Goal: Task Accomplishment & Management: Complete application form

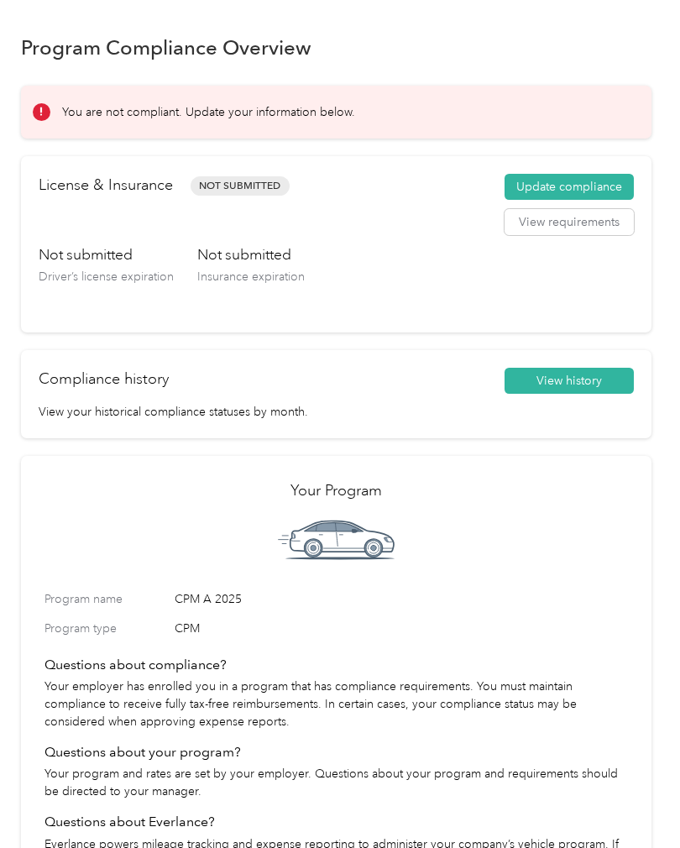
click at [613, 194] on button "Update compliance" at bounding box center [569, 187] width 129 height 27
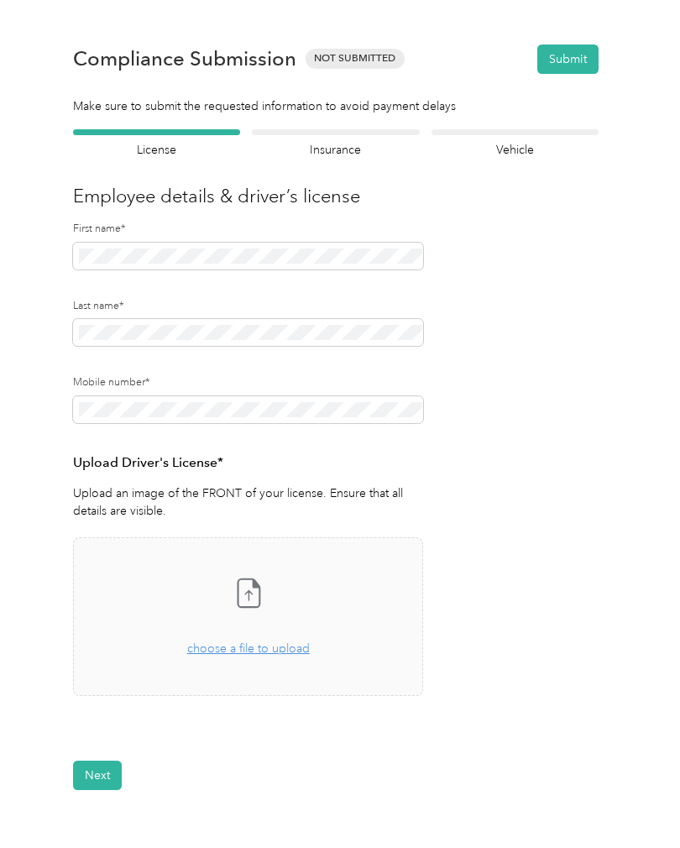
click at [280, 656] on div "Drag and drop your file here, or choose a file to upload" at bounding box center [248, 639] width 123 height 37
click at [294, 648] on span "choose a file to upload" at bounding box center [248, 649] width 123 height 14
click at [102, 818] on button "Next" at bounding box center [97, 825] width 49 height 29
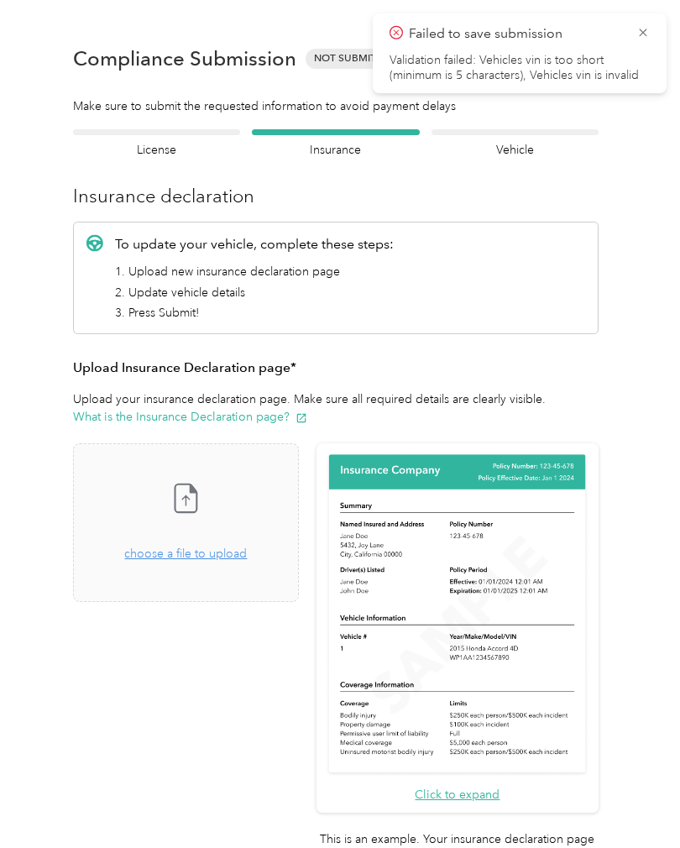
click at [644, 39] on icon at bounding box center [643, 32] width 13 height 15
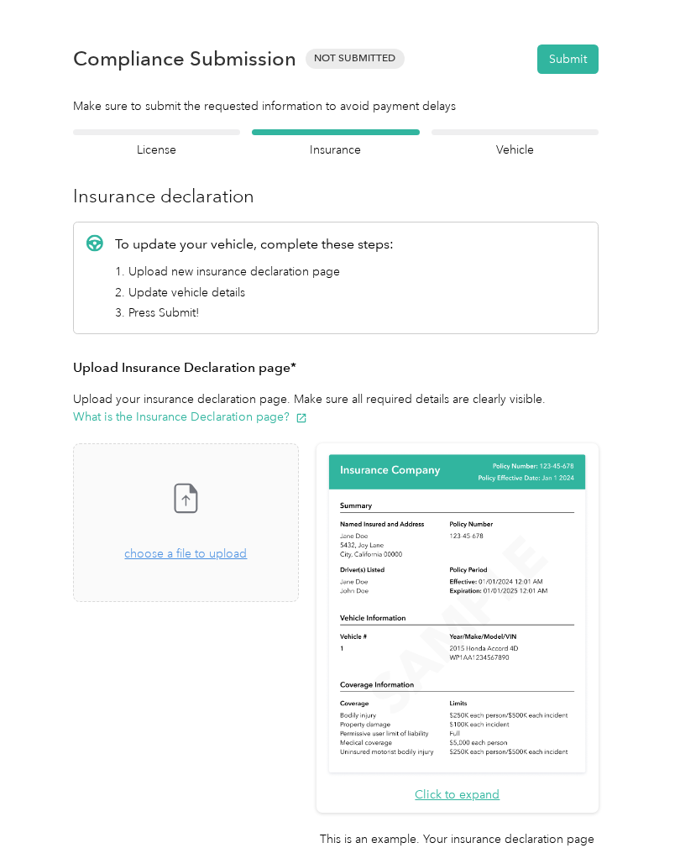
click at [247, 553] on span "choose a file to upload" at bounding box center [185, 554] width 123 height 14
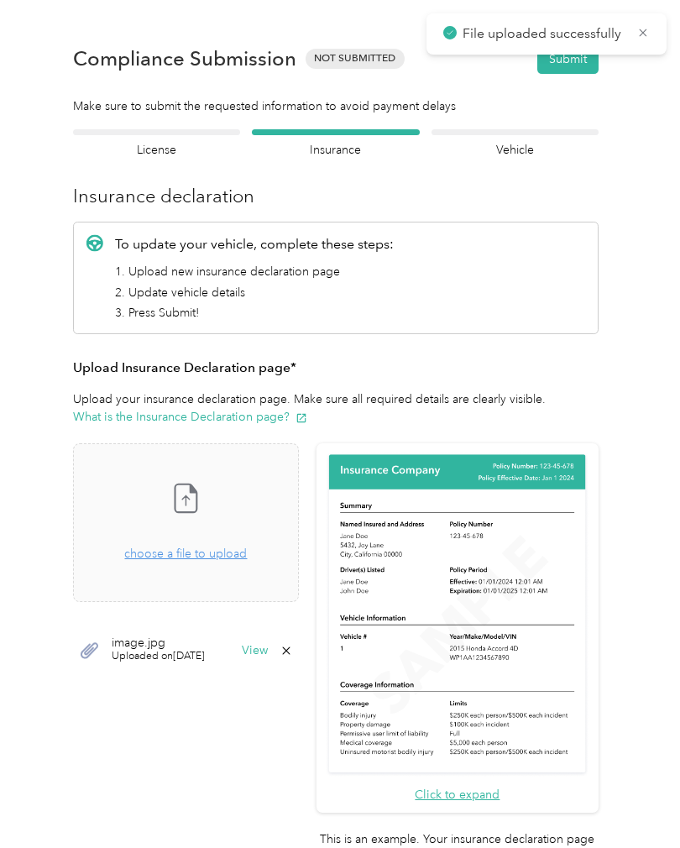
click at [519, 129] on div at bounding box center [515, 132] width 167 height 6
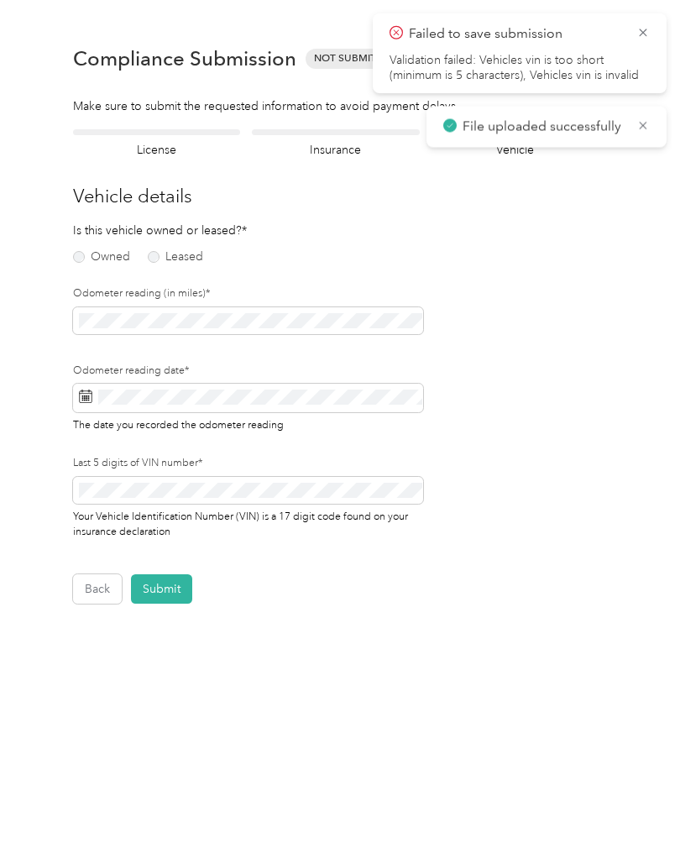
click at [87, 260] on label "Owned" at bounding box center [101, 257] width 57 height 12
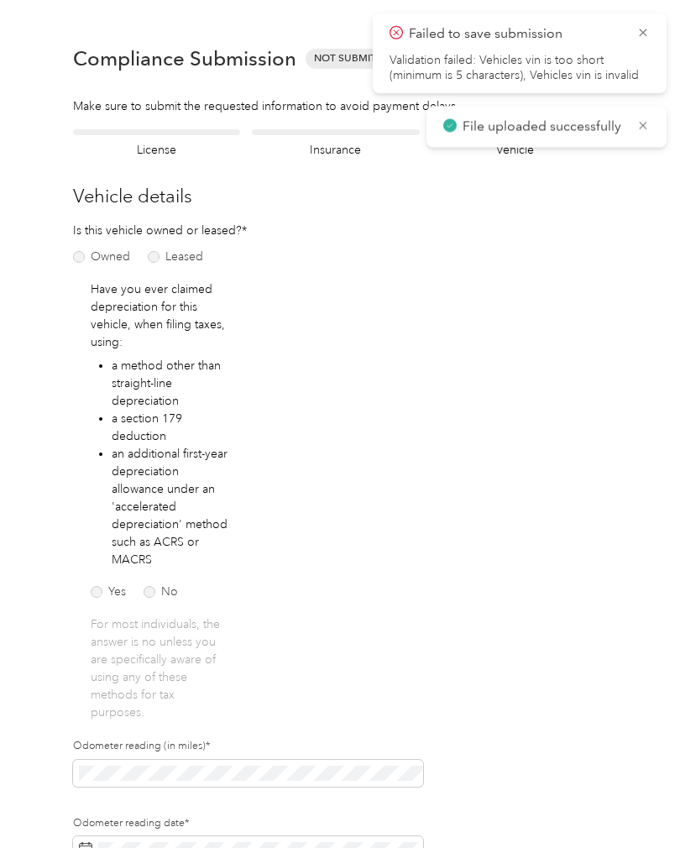
click at [169, 597] on label "No" at bounding box center [161, 592] width 34 height 12
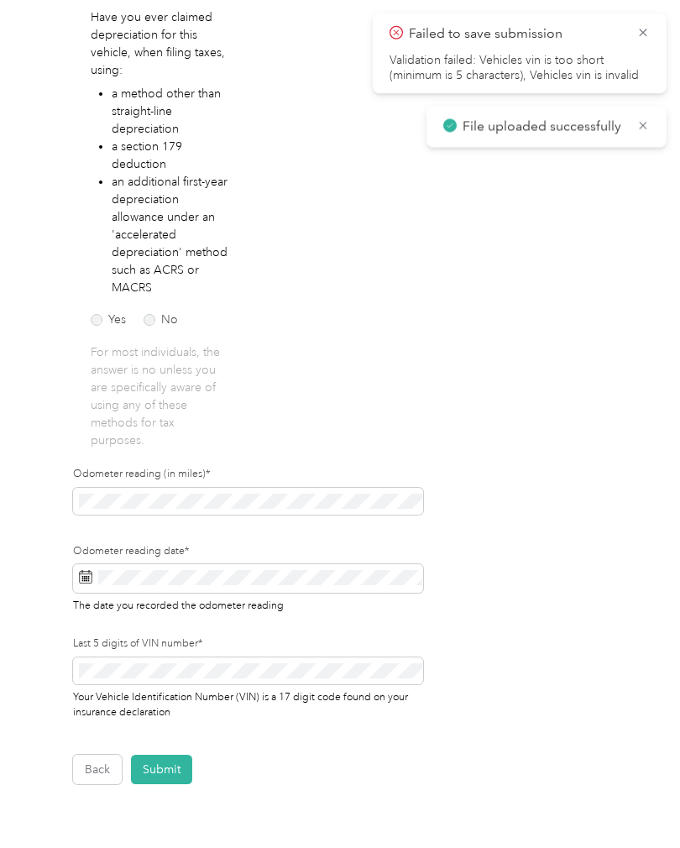
scroll to position [272, 0]
click at [369, 524] on div "Odometer reading (in miles)*" at bounding box center [248, 505] width 350 height 77
click at [295, 490] on span at bounding box center [248, 501] width 350 height 27
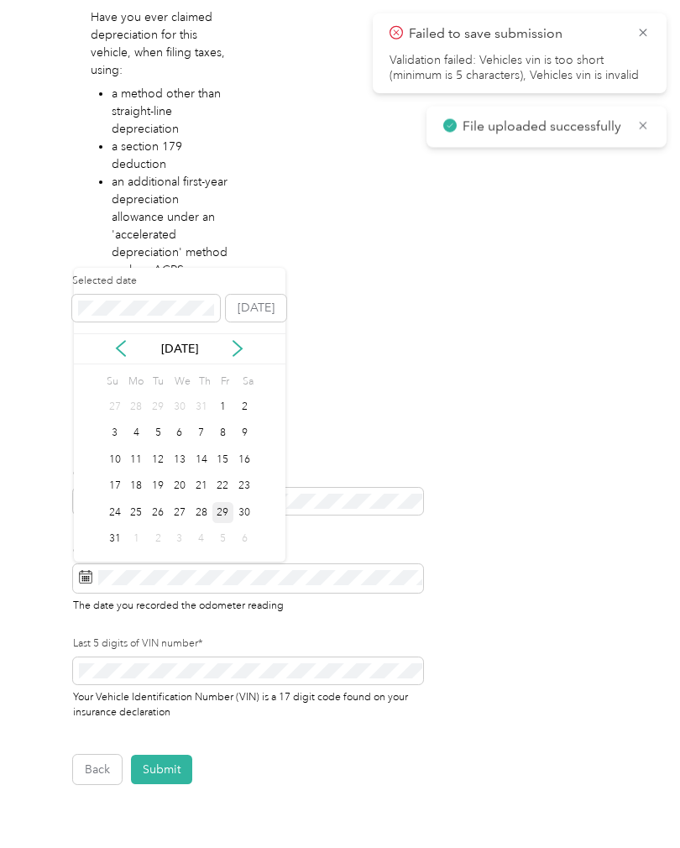
click at [228, 518] on div "29" at bounding box center [223, 512] width 22 height 21
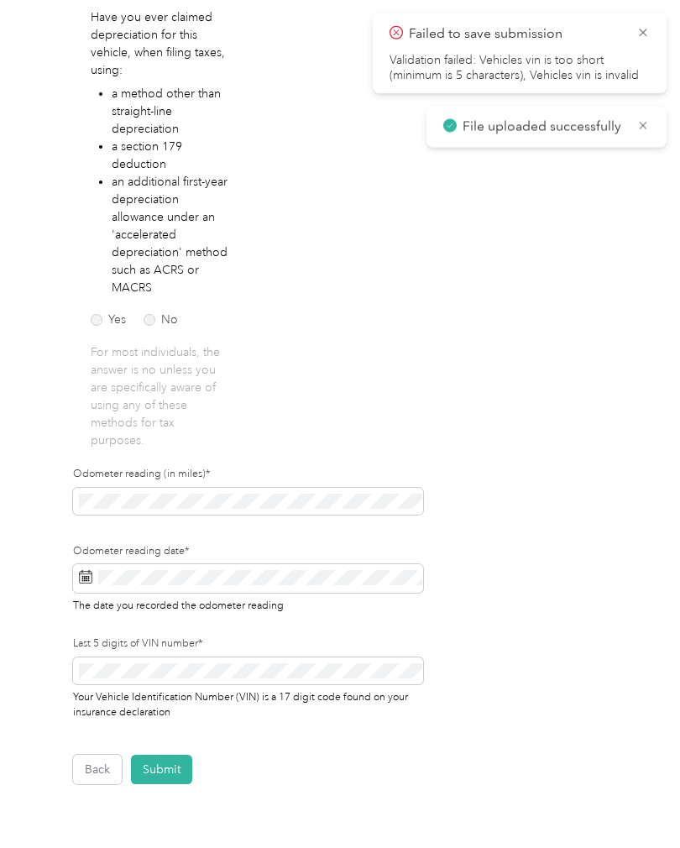
click at [157, 768] on button "Submit" at bounding box center [161, 769] width 61 height 29
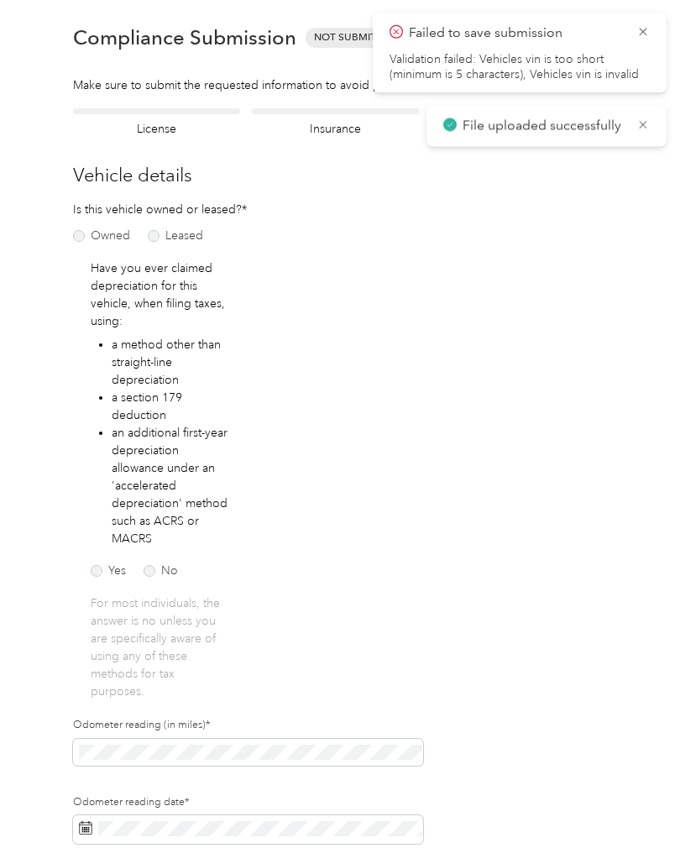
scroll to position [1, 0]
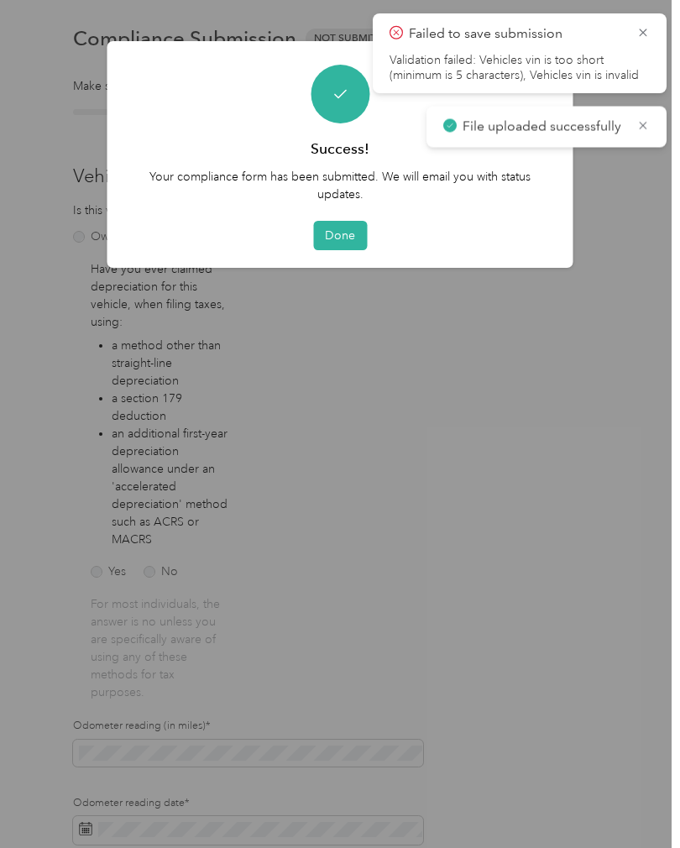
click at [335, 244] on button "Done" at bounding box center [340, 235] width 54 height 29
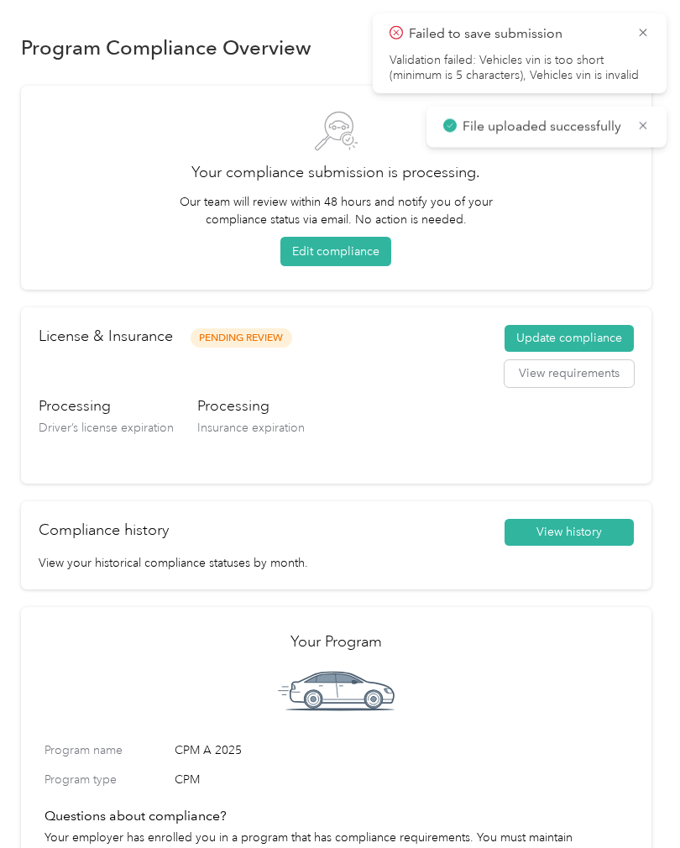
click at [639, 39] on icon at bounding box center [643, 32] width 13 height 15
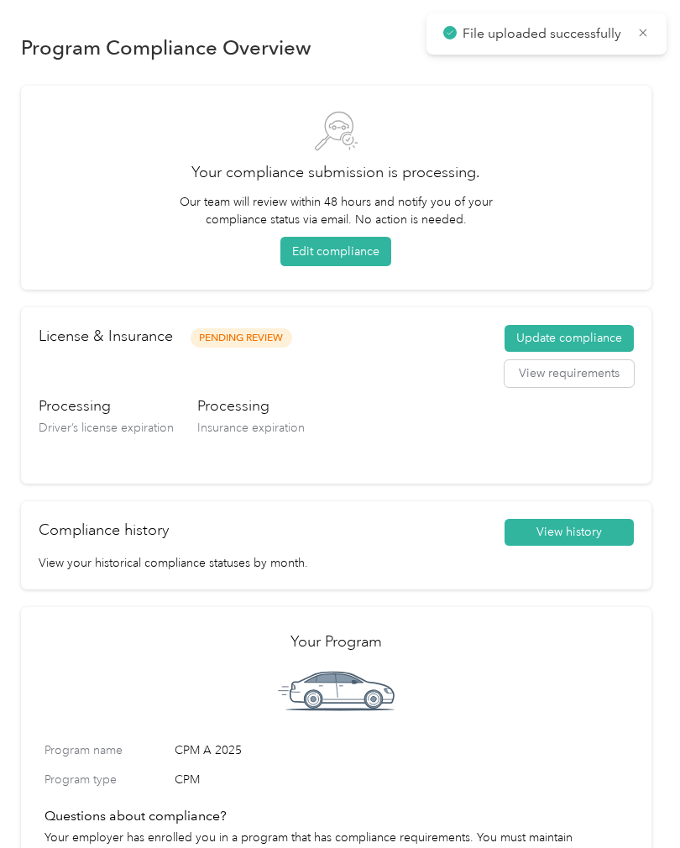
click at [638, 39] on icon at bounding box center [643, 32] width 13 height 15
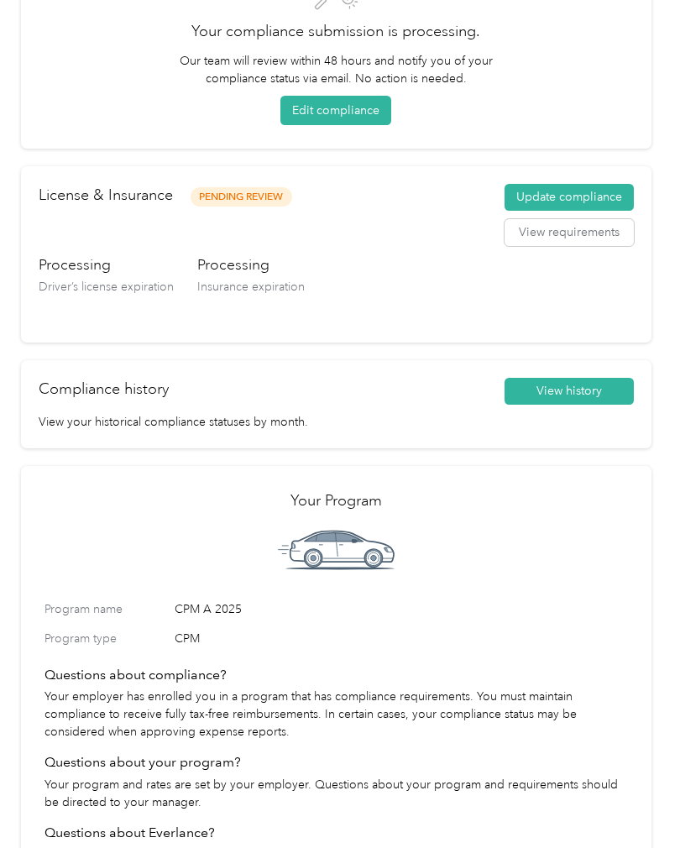
scroll to position [261, 0]
